Goal: Task Accomplishment & Management: Use online tool/utility

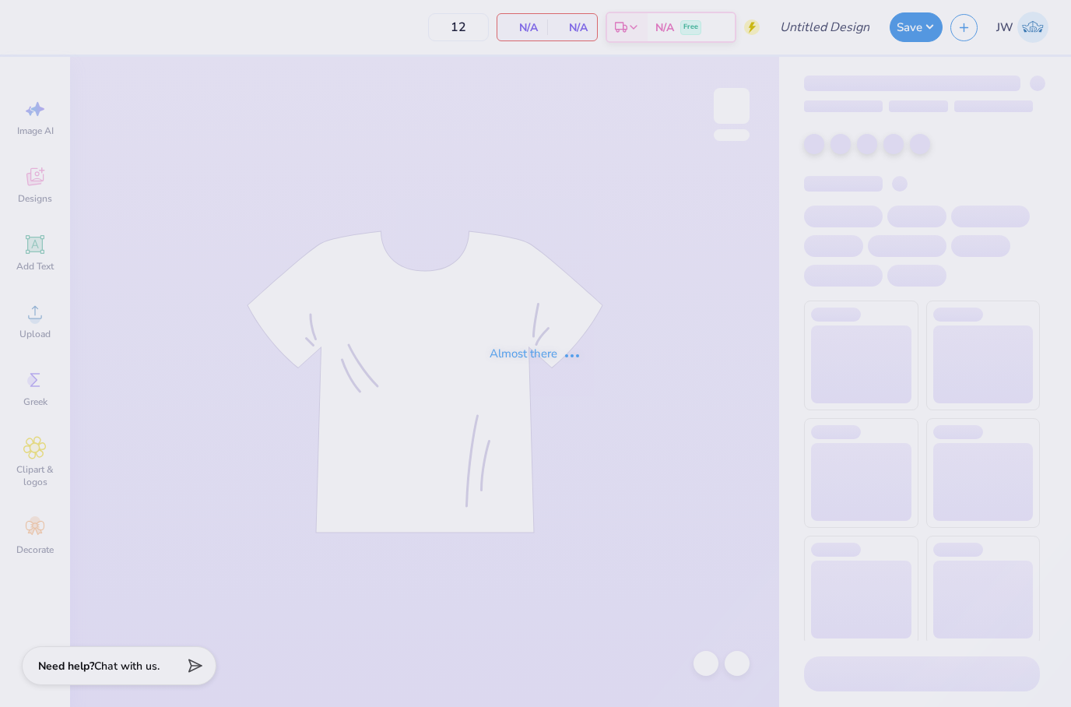
type input "Depsi T1"
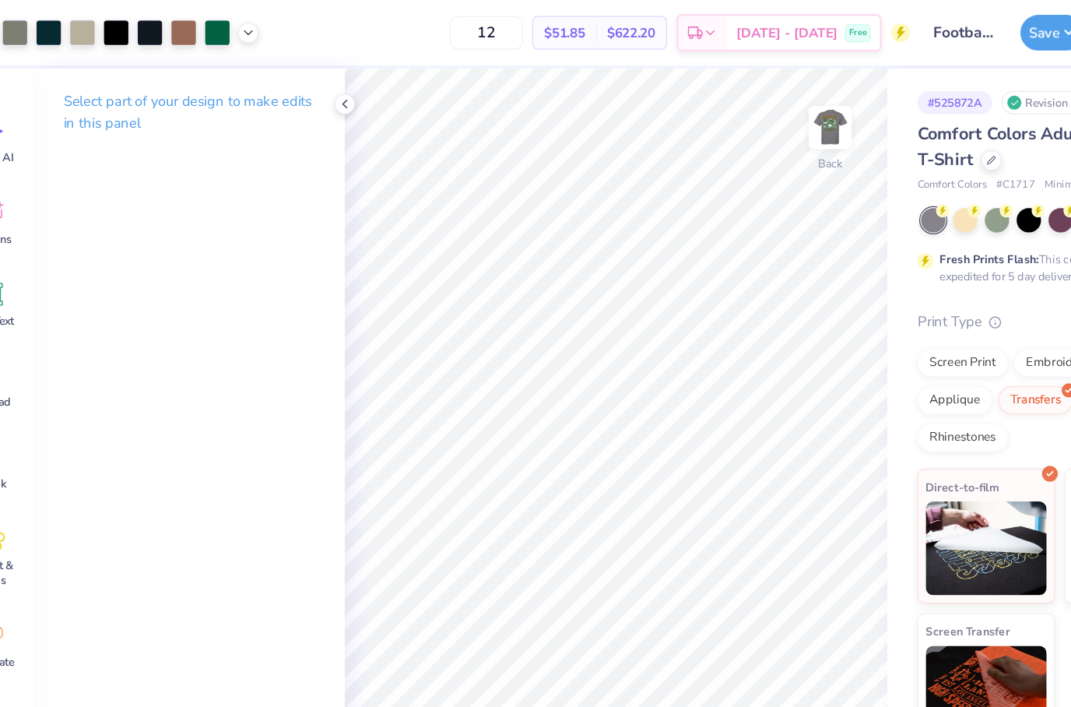
click at [216, 25] on div "Art colors 12 $51.85 Per Item $622.20 Total Est. Delivery [DATE] - [DATE] Free …" at bounding box center [535, 27] width 1071 height 54
click at [242, 30] on icon at bounding box center [248, 25] width 12 height 12
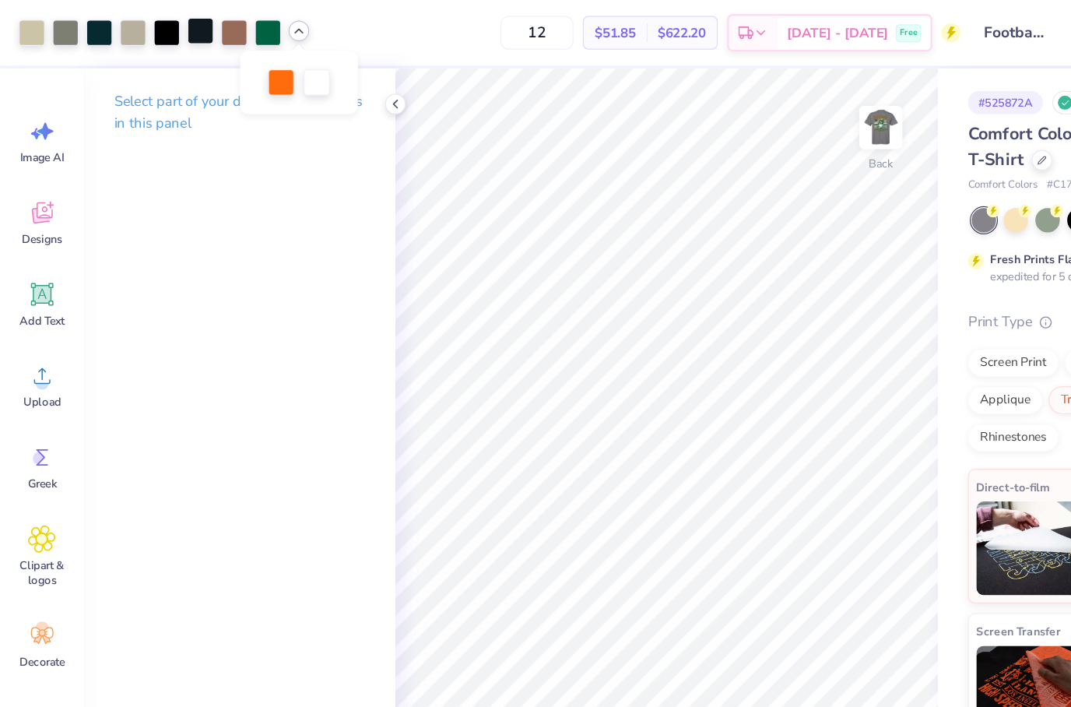
click at [159, 33] on div at bounding box center [167, 26] width 22 height 22
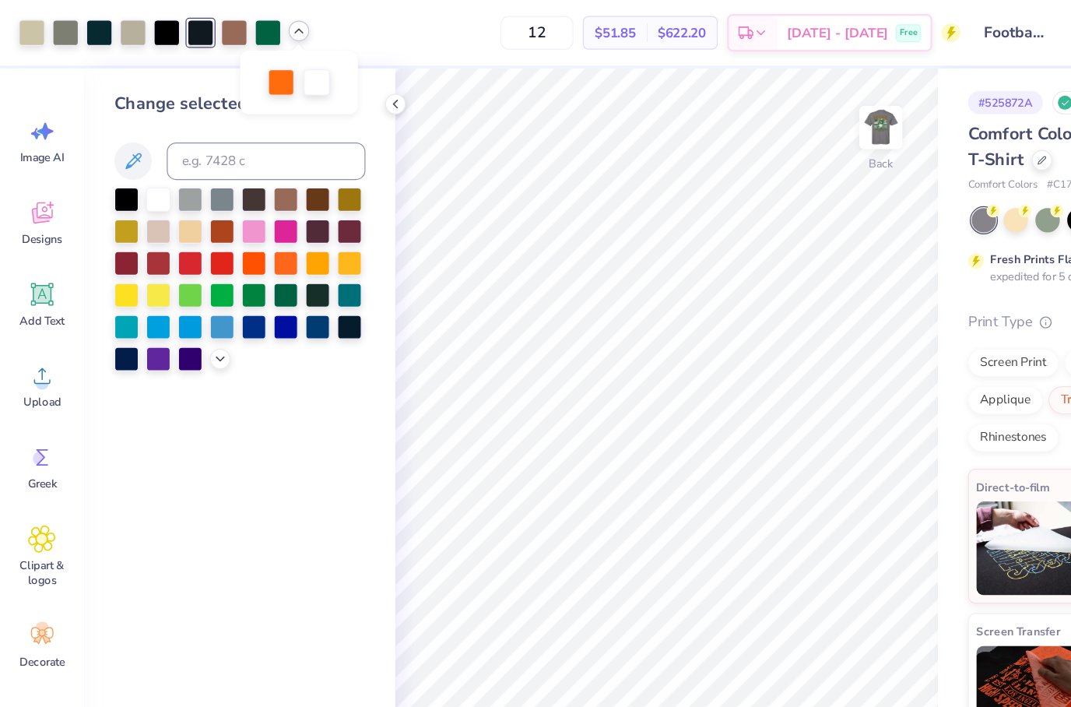
click at [91, 172] on div "Change selected color" at bounding box center [199, 382] width 258 height 650
click at [100, 171] on div at bounding box center [105, 164] width 20 height 20
click at [75, 22] on div at bounding box center [83, 26] width 22 height 22
click at [100, 174] on div at bounding box center [105, 164] width 20 height 20
click at [30, 31] on div at bounding box center [27, 26] width 22 height 22
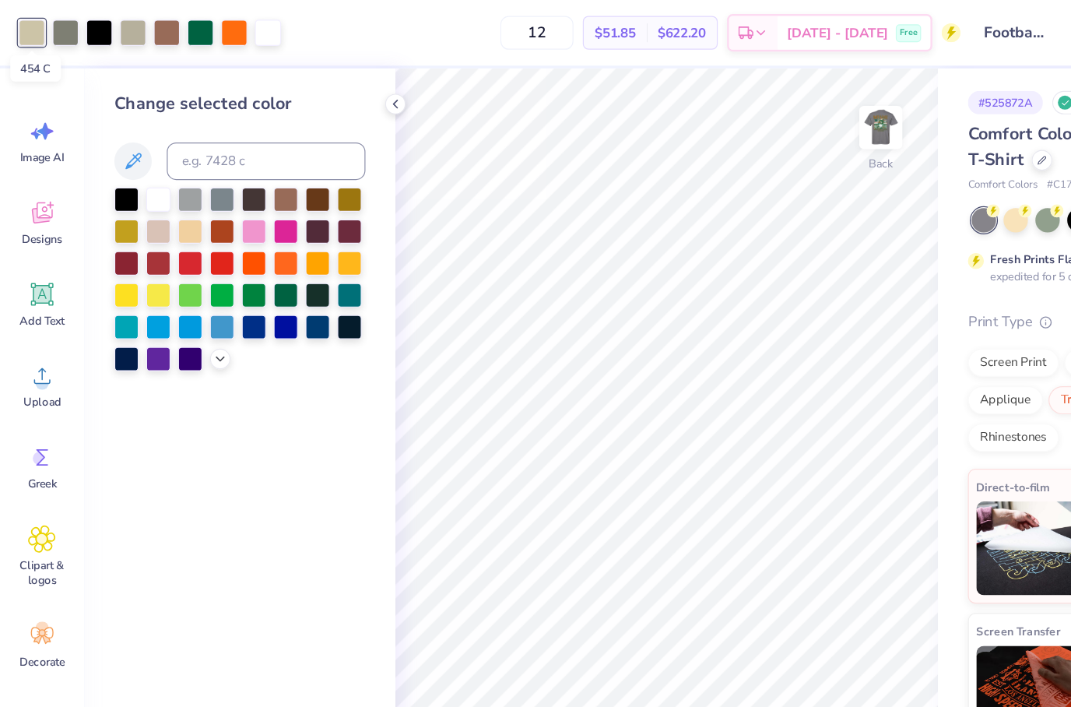
click at [26, 28] on div at bounding box center [27, 27] width 22 height 22
click at [135, 164] on div at bounding box center [131, 164] width 20 height 20
click at [137, 169] on div at bounding box center [131, 164] width 20 height 20
click at [132, 166] on div at bounding box center [131, 164] width 20 height 20
click at [54, 37] on div at bounding box center [55, 26] width 22 height 22
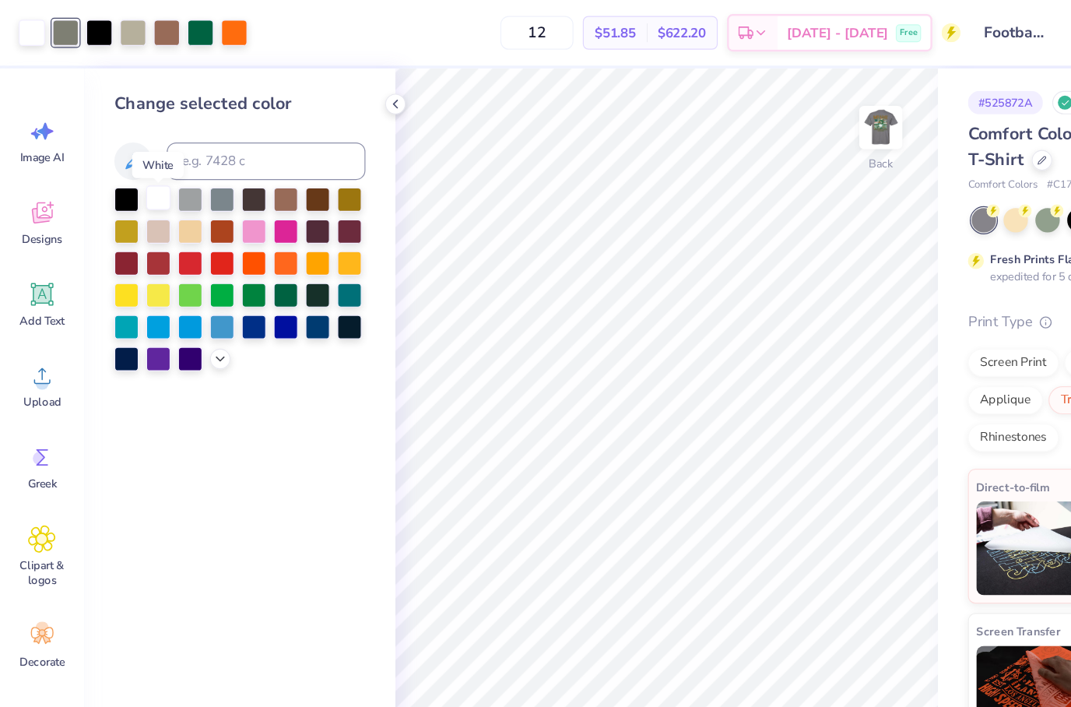
click at [135, 174] on div at bounding box center [131, 164] width 20 height 20
click at [78, 26] on div at bounding box center [83, 26] width 22 height 22
click at [136, 167] on div at bounding box center [131, 164] width 20 height 20
click at [75, 28] on div at bounding box center [83, 26] width 22 height 22
click at [155, 190] on div at bounding box center [158, 191] width 20 height 20
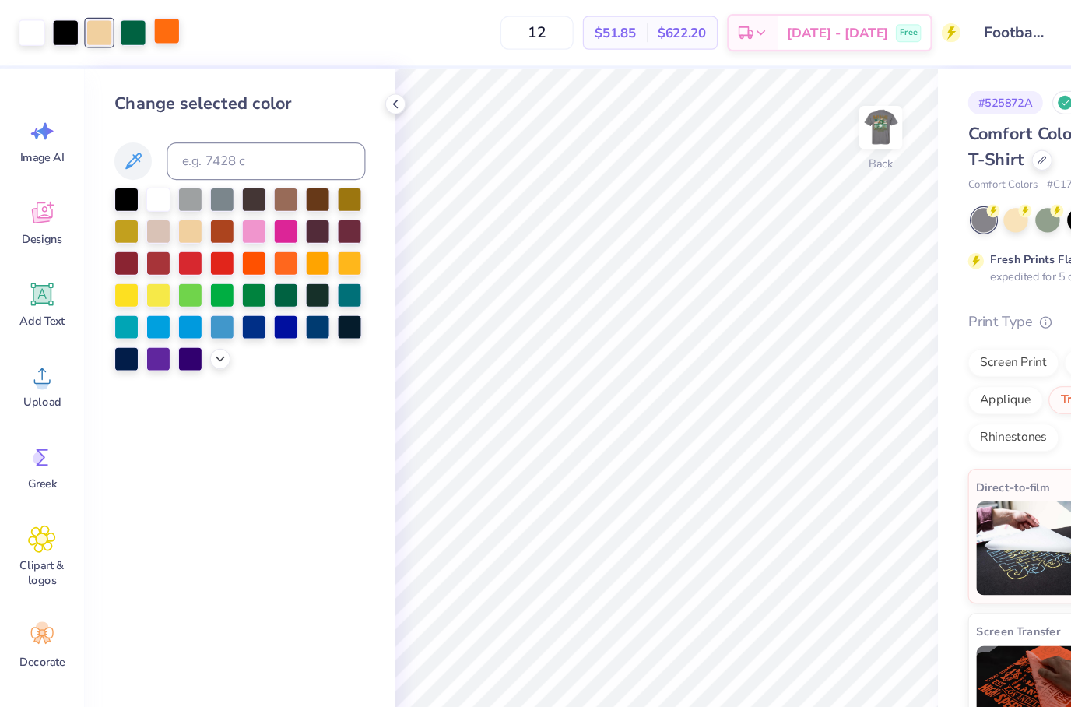
click at [136, 24] on div at bounding box center [139, 26] width 22 height 22
click at [157, 195] on div at bounding box center [158, 191] width 20 height 20
click at [256, 218] on div at bounding box center [264, 217] width 20 height 20
click at [188, 295] on icon at bounding box center [183, 296] width 12 height 12
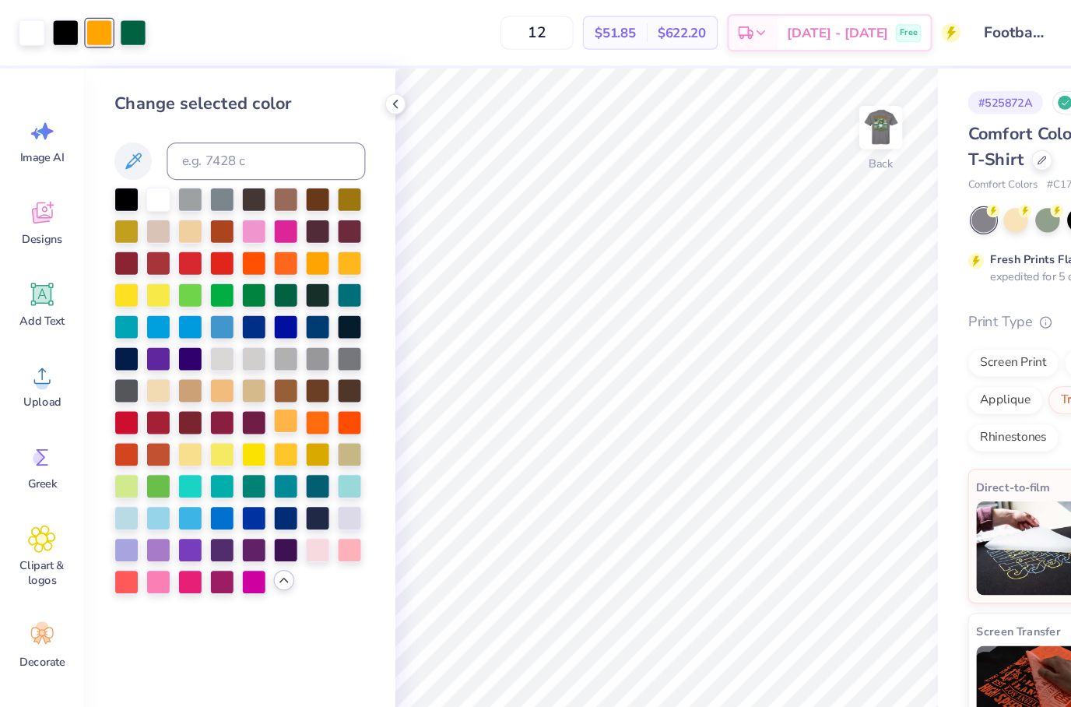
click at [239, 349] on div at bounding box center [237, 349] width 20 height 20
click at [251, 352] on div at bounding box center [199, 325] width 209 height 338
click at [261, 356] on div at bounding box center [264, 349] width 20 height 20
click at [119, 32] on div at bounding box center [111, 26] width 22 height 22
click at [118, 23] on div at bounding box center [111, 27] width 22 height 22
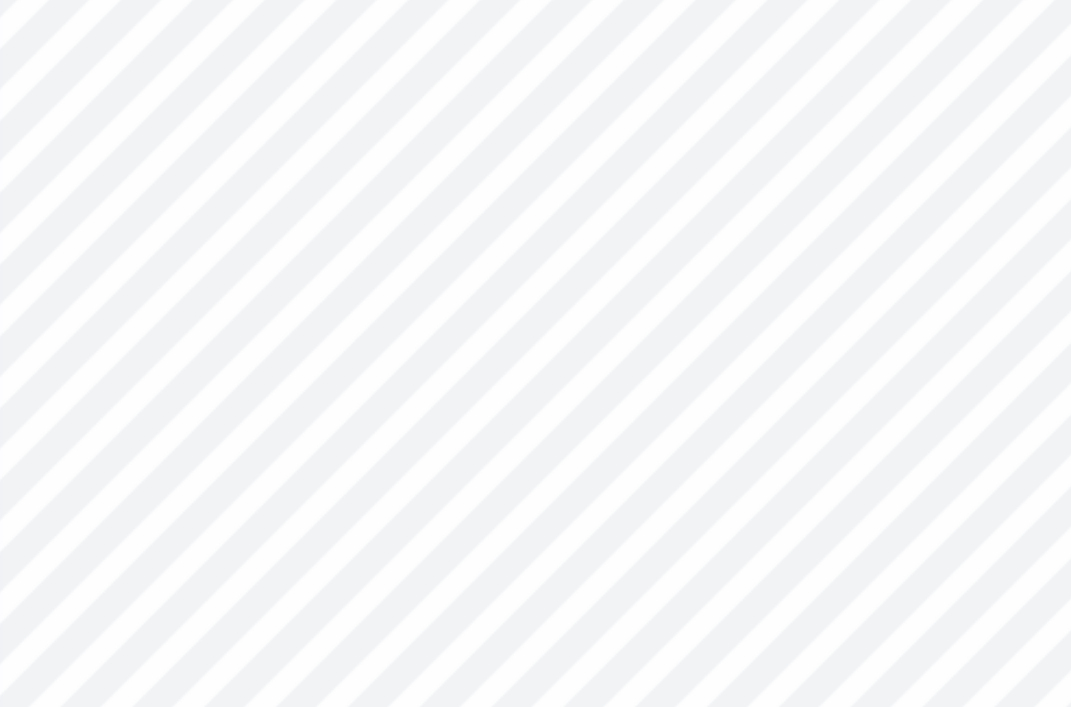
type input "3.62"
type input "3.10"
type input "4.78"
type input "1.57"
type input "1.63"
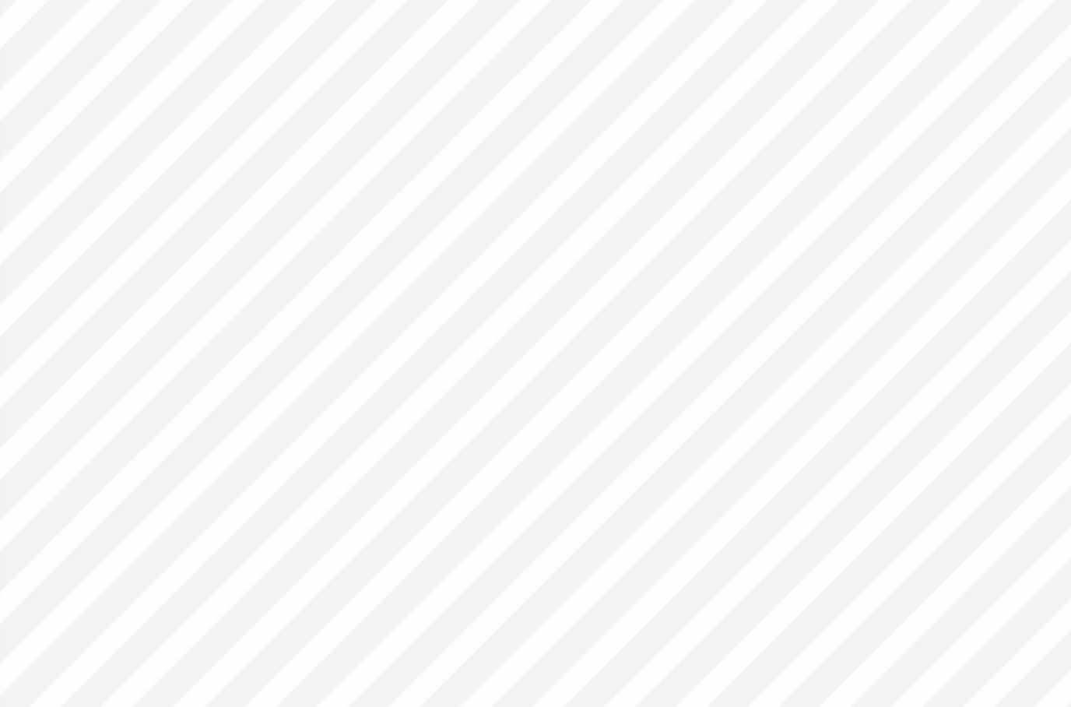
type input "4.19"
